Goal: Transaction & Acquisition: Purchase product/service

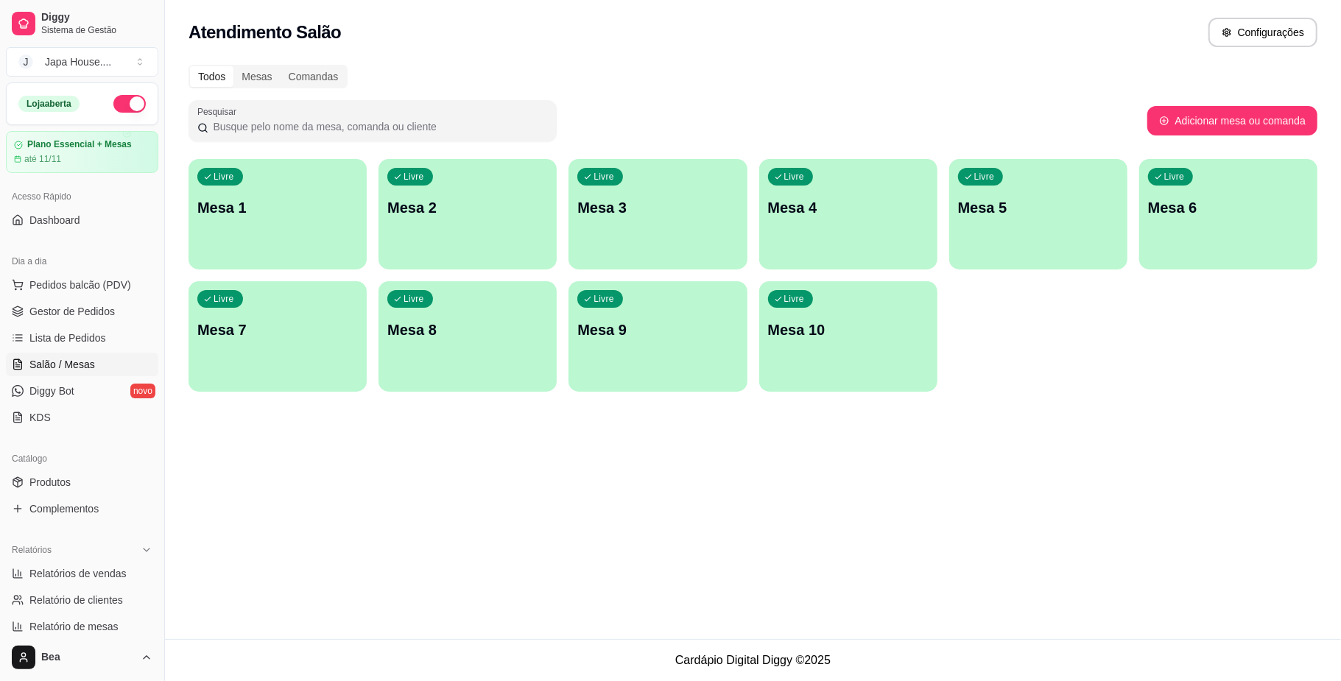
click at [264, 227] on div "Livre Mesa 1" at bounding box center [277, 205] width 178 height 93
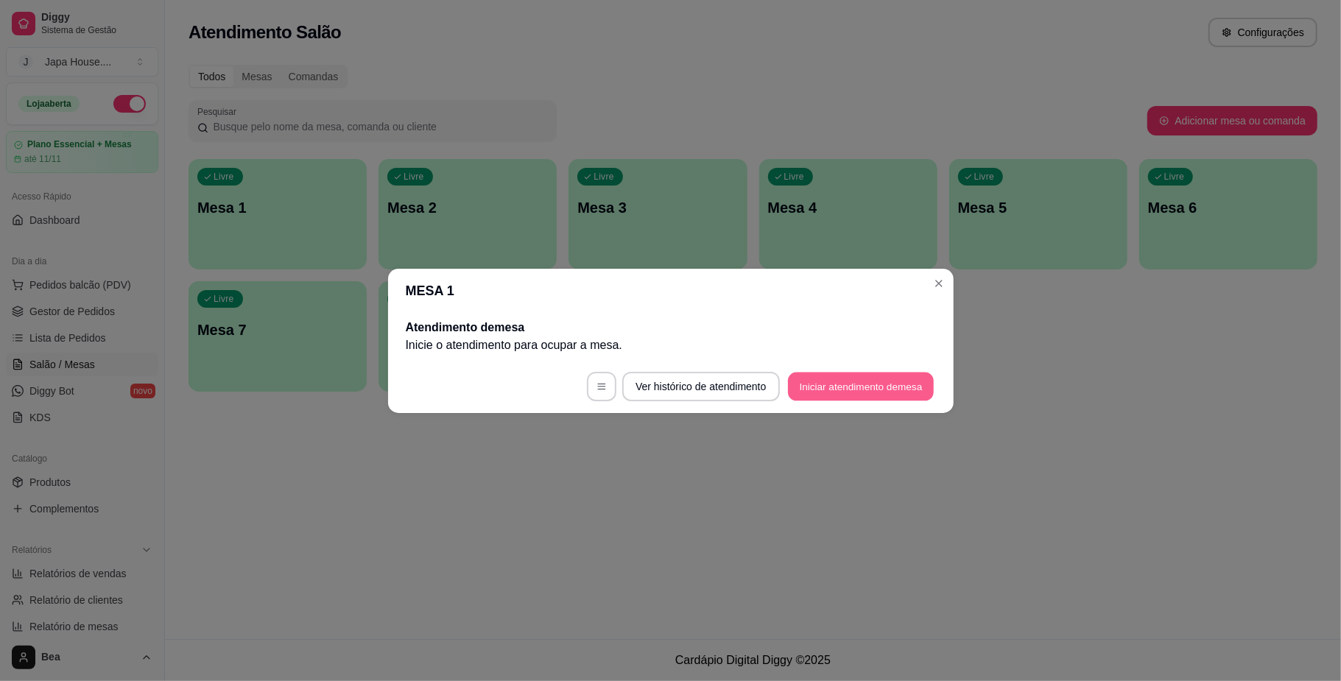
click at [867, 372] on button "Iniciar atendimento de mesa" at bounding box center [861, 386] width 146 height 29
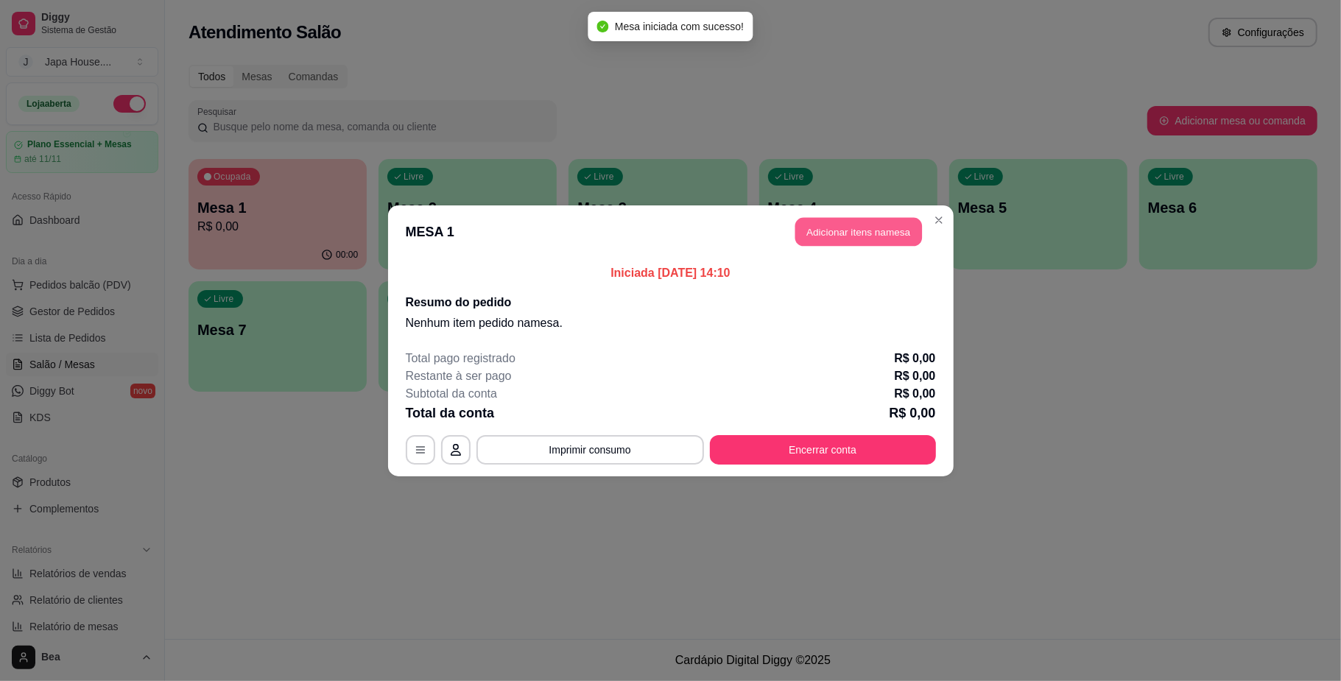
click at [852, 240] on button "Adicionar itens na mesa" at bounding box center [858, 231] width 127 height 29
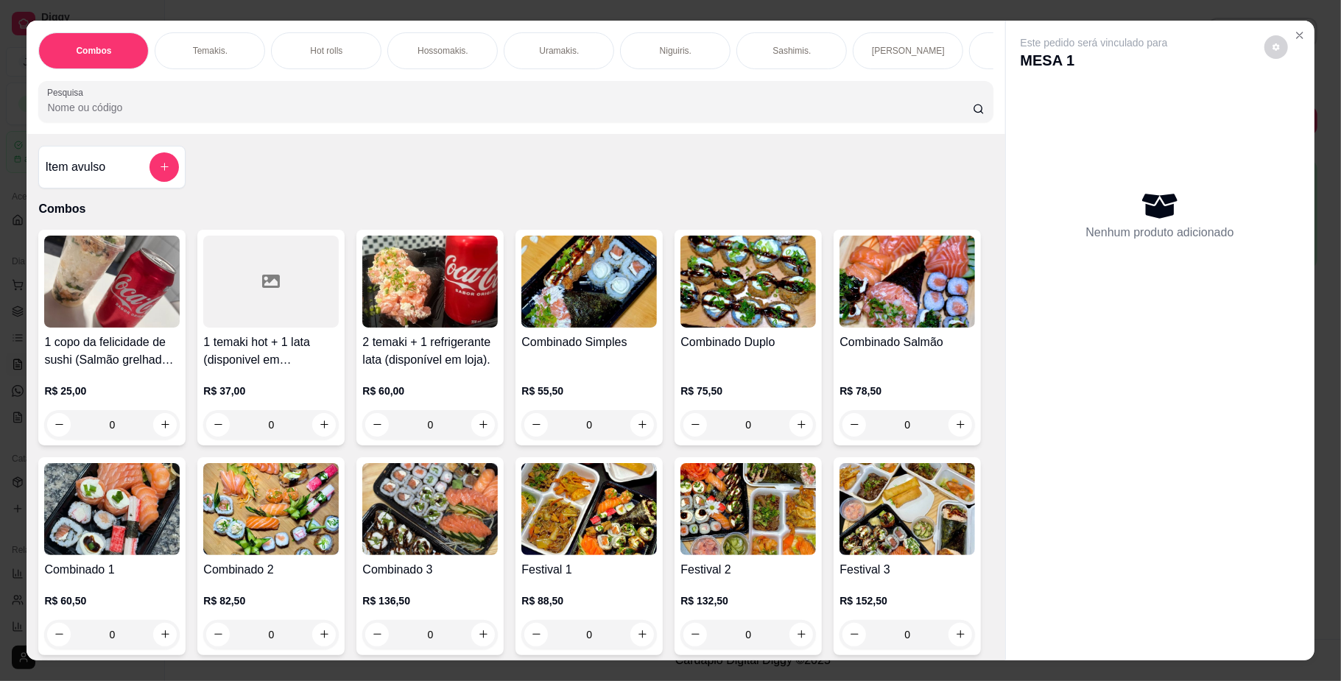
scroll to position [0, 835]
click at [557, 54] on div "Yakisoba" at bounding box center [538, 50] width 110 height 37
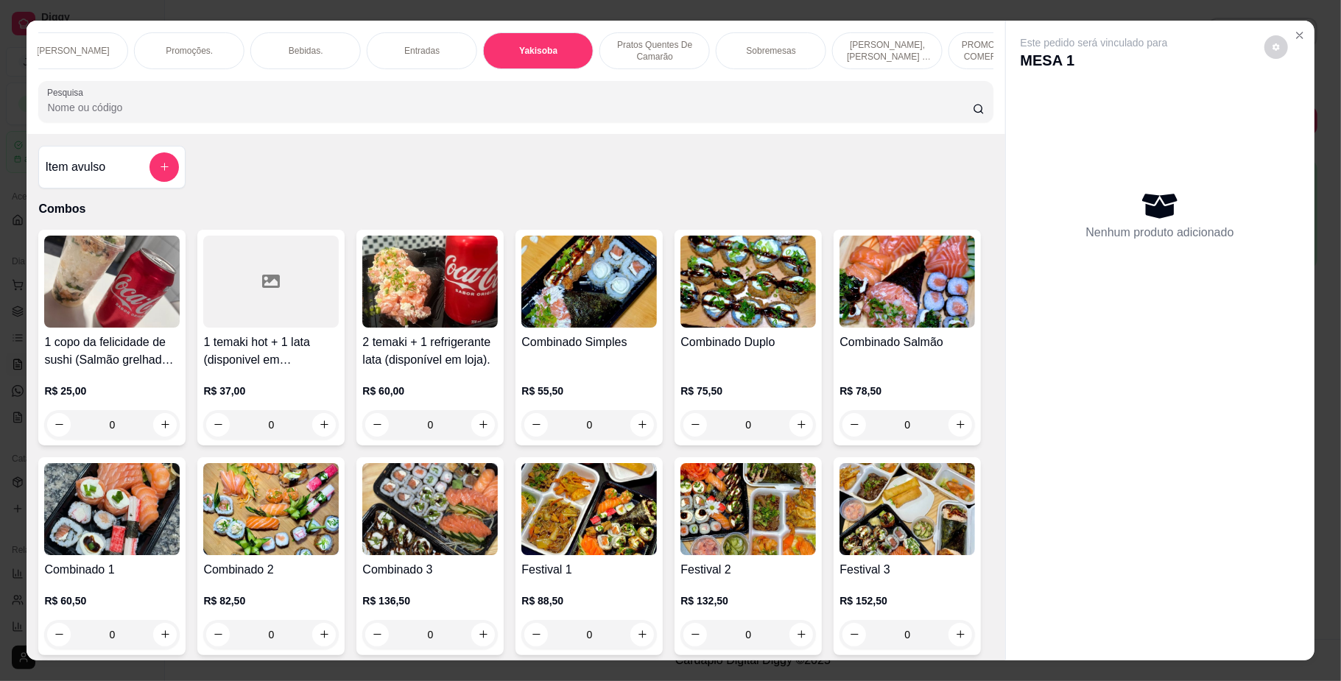
scroll to position [27, 0]
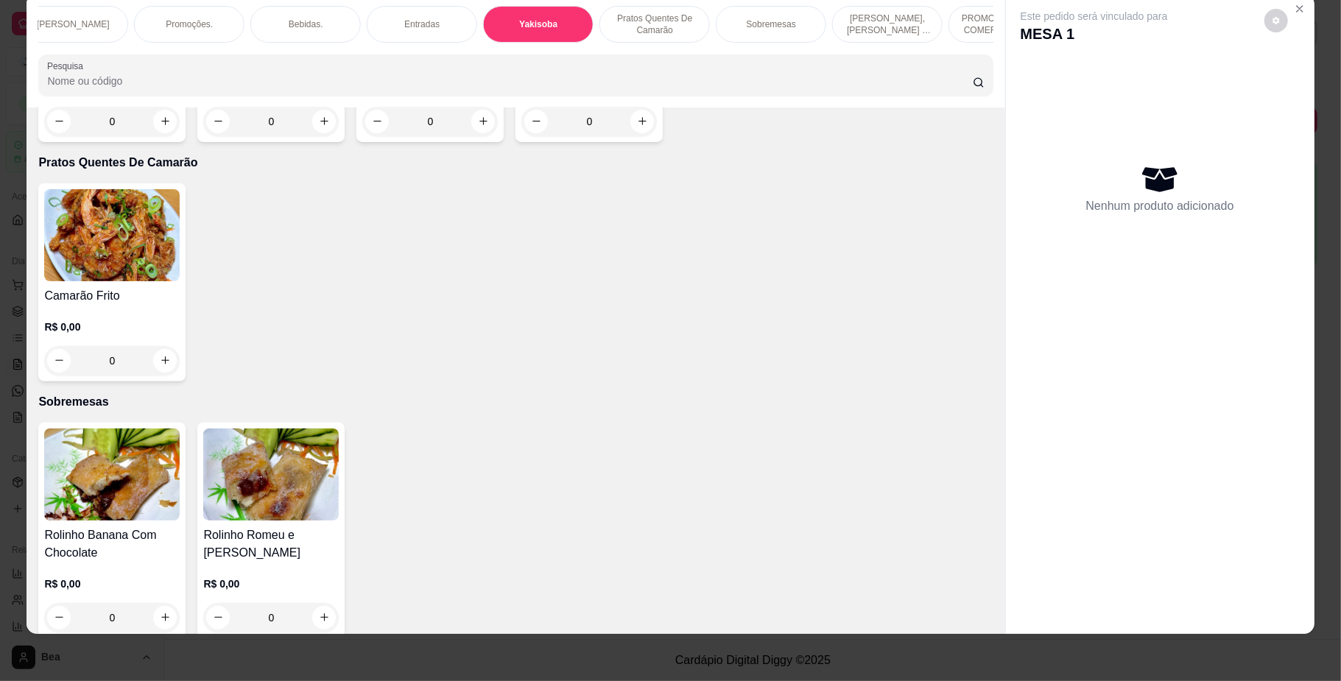
click at [155, 136] on div "0" at bounding box center [111, 121] width 135 height 29
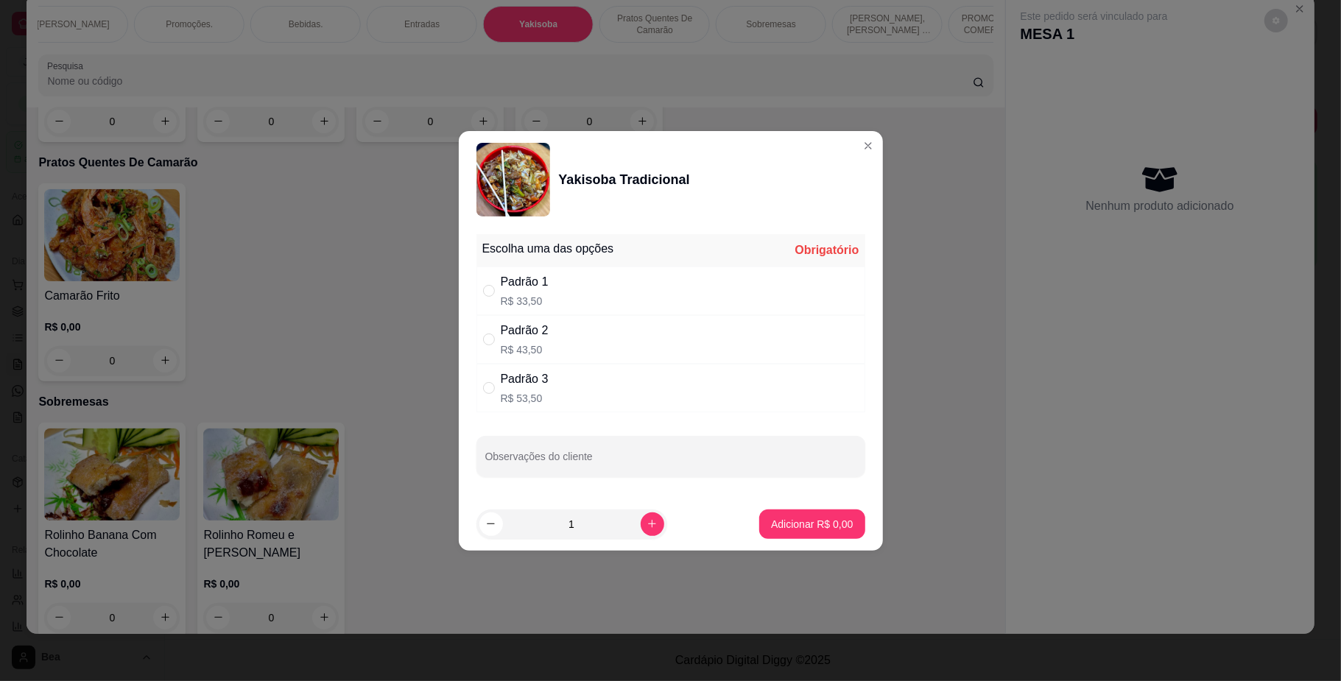
click at [596, 298] on div "Padrão 1 R$ 33,50" at bounding box center [670, 291] width 389 height 49
radio input "true"
click at [646, 528] on icon "increase-product-quantity" at bounding box center [651, 523] width 11 height 11
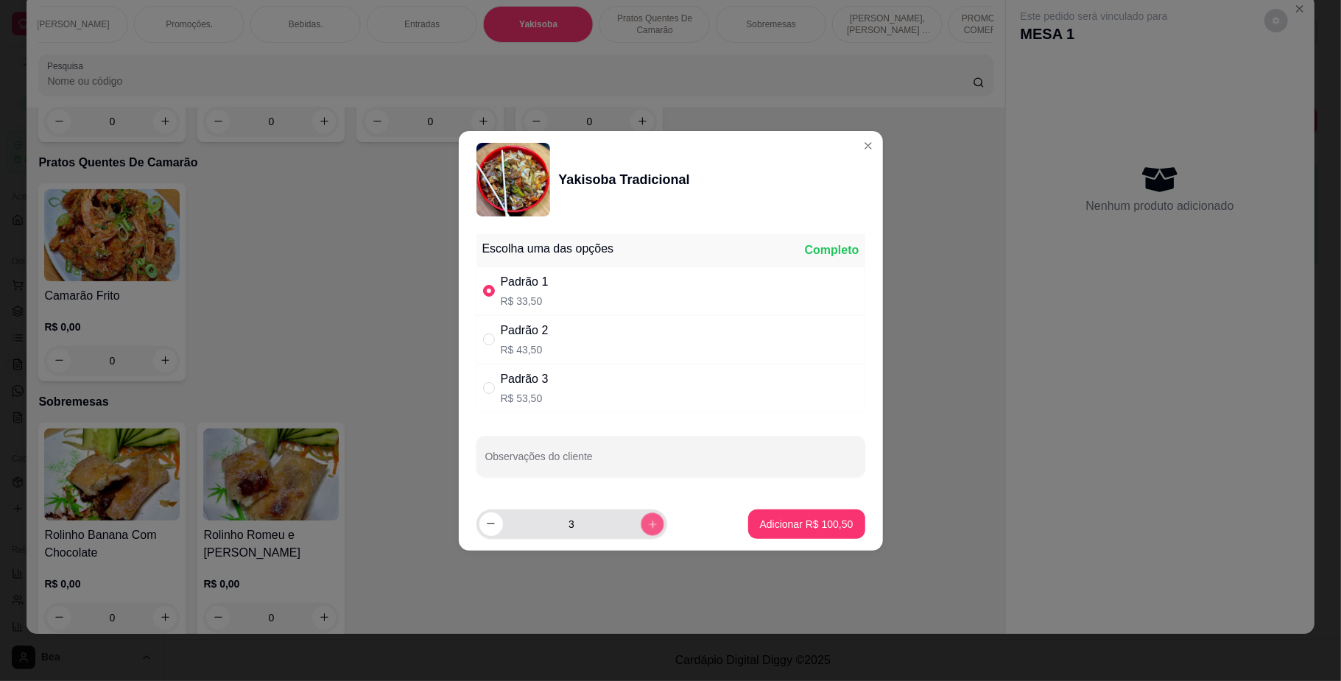
type input "4"
click at [783, 516] on button "Adicionar R$ 134,00" at bounding box center [805, 523] width 113 height 29
type input "4"
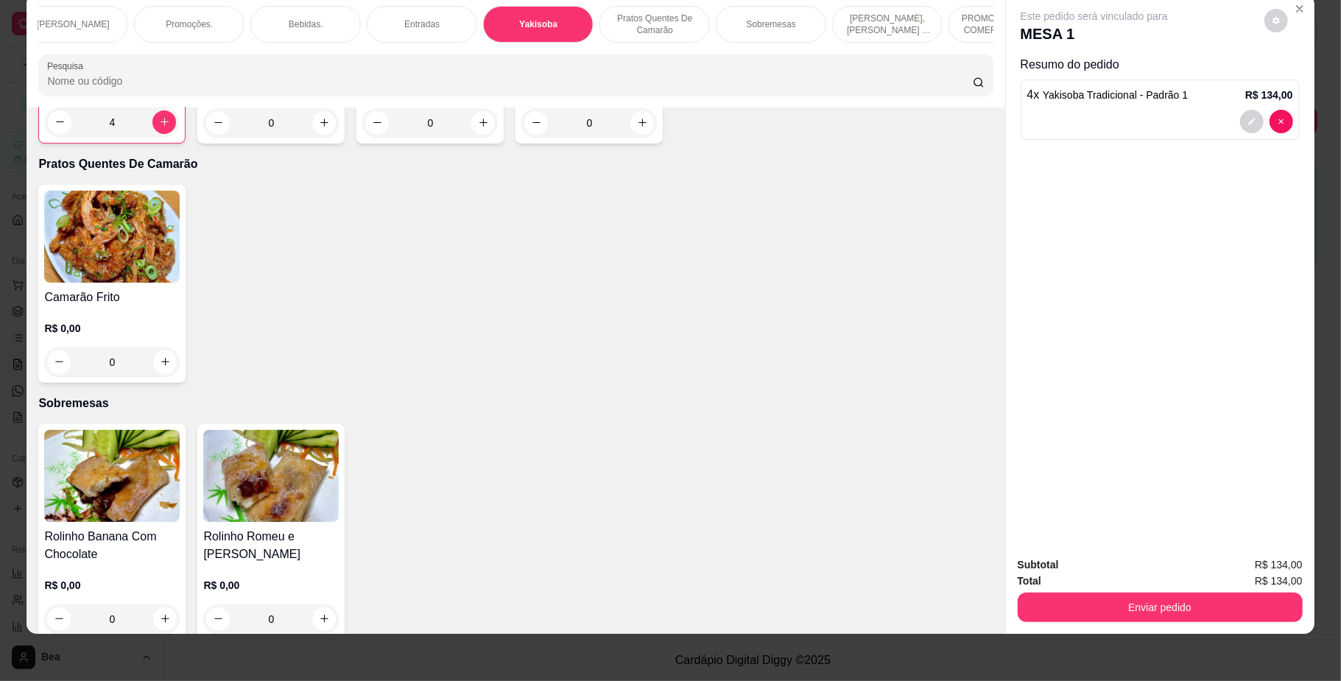
click at [286, 15] on div "Bebidas." at bounding box center [305, 24] width 110 height 37
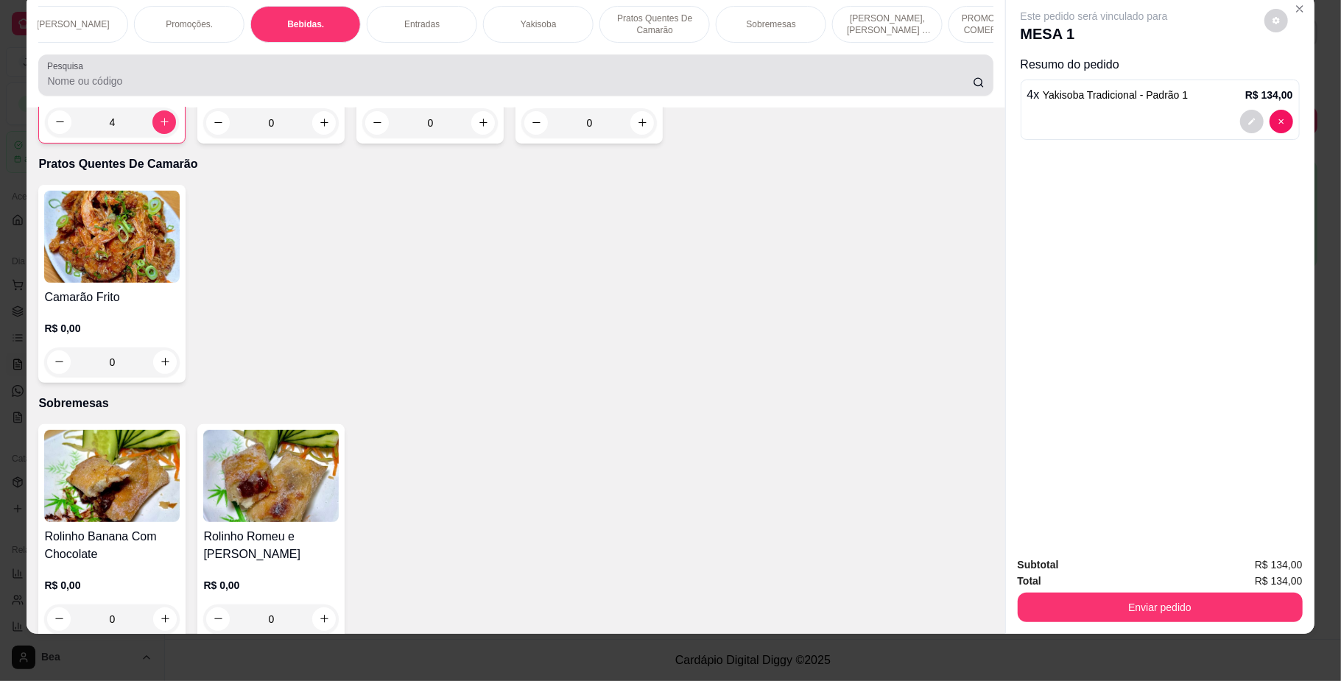
scroll to position [3166, 0]
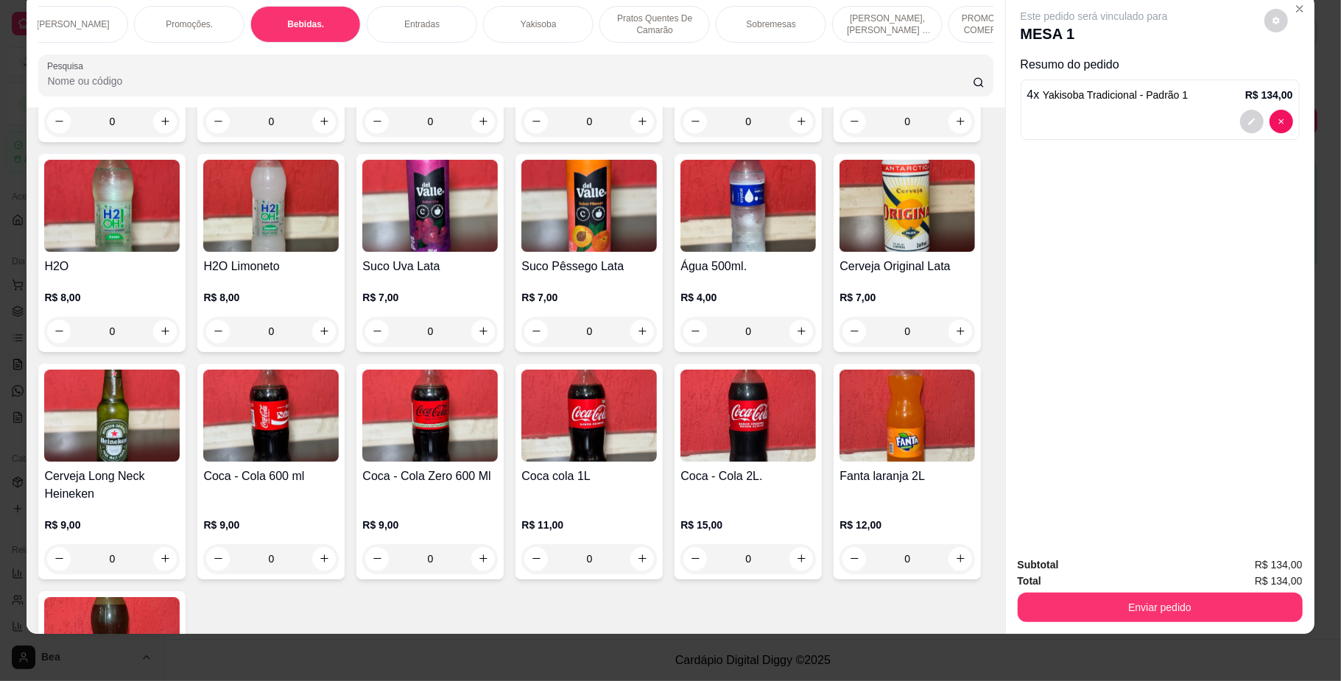
click at [498, 462] on img at bounding box center [429, 416] width 135 height 92
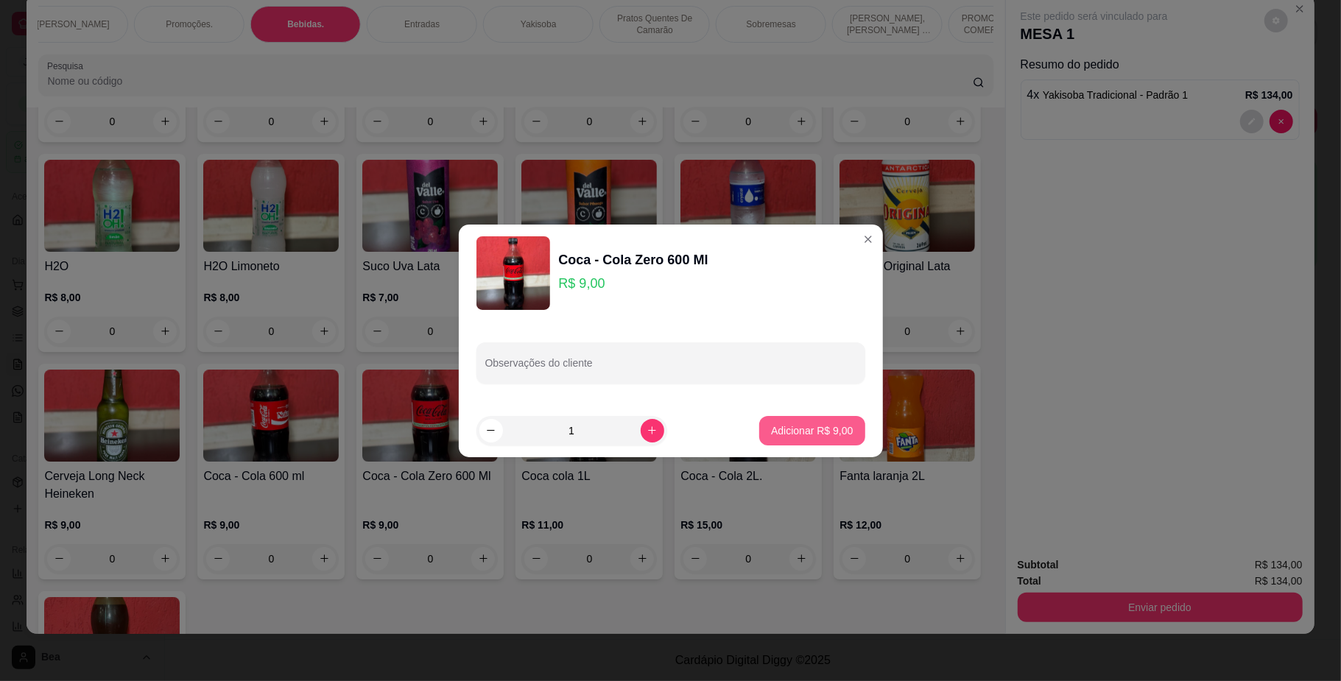
click at [802, 428] on p "Adicionar R$ 9,00" at bounding box center [812, 430] width 82 height 15
type input "1"
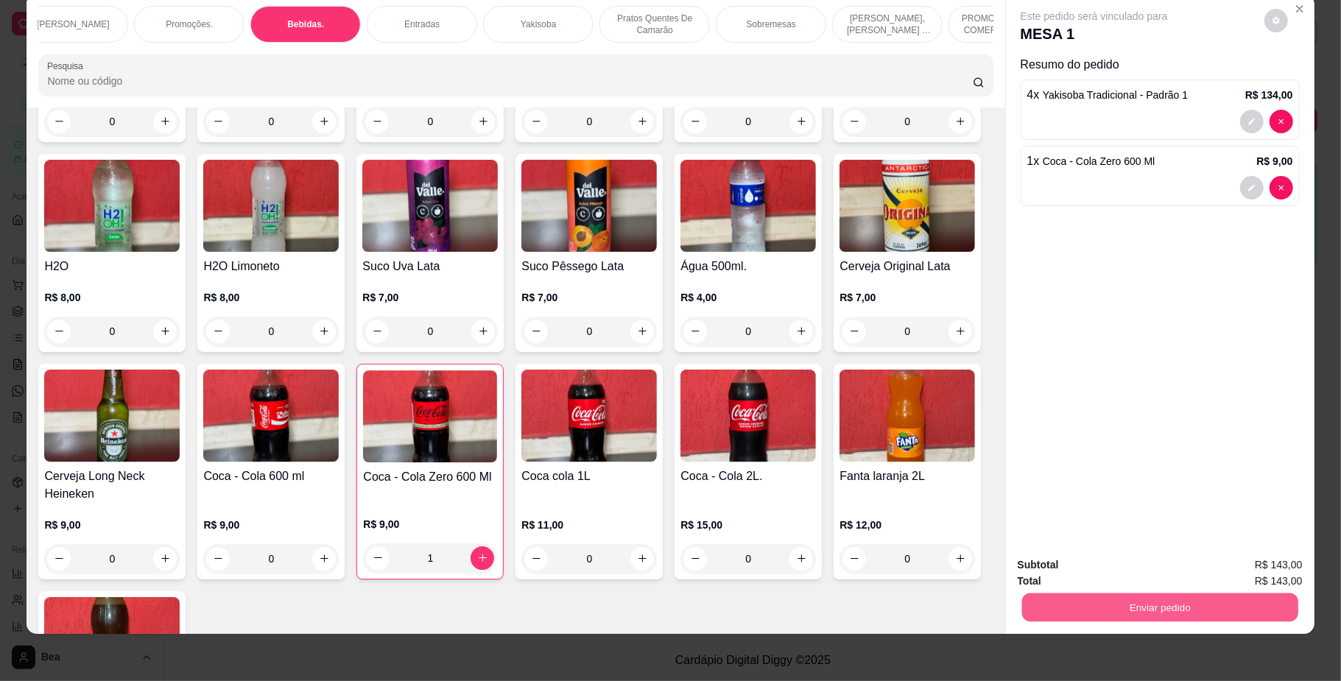
click at [1169, 599] on button "Enviar pedido" at bounding box center [1159, 607] width 276 height 29
click at [1243, 569] on button "Enviar pedido" at bounding box center [1262, 571] width 81 height 27
